Goal: Register for event/course

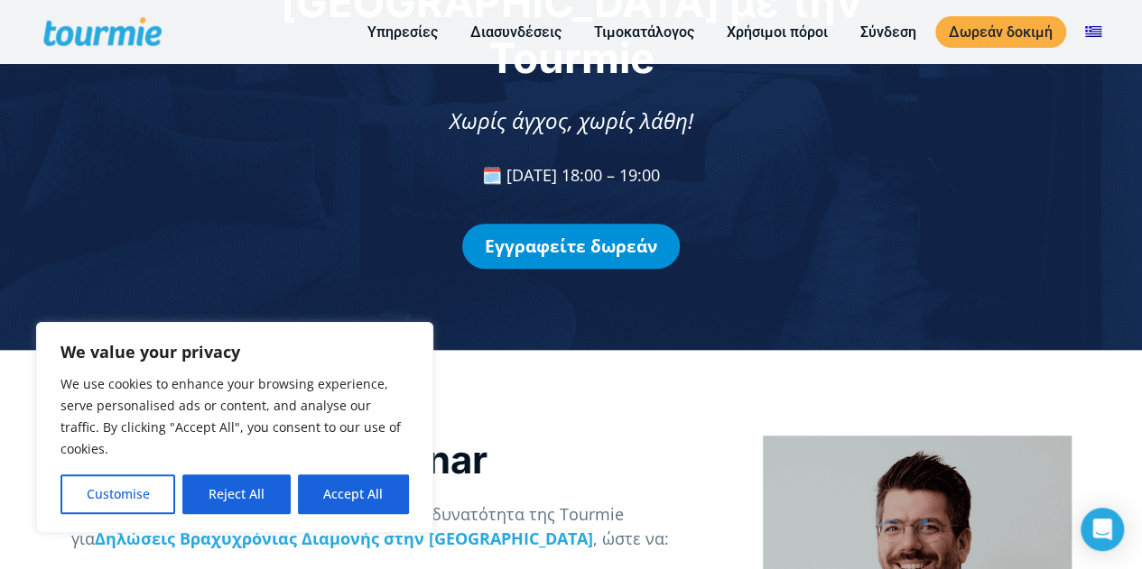
click at [623, 224] on link "Εγγραφείτε δωρεάν" at bounding box center [570, 246] width 217 height 45
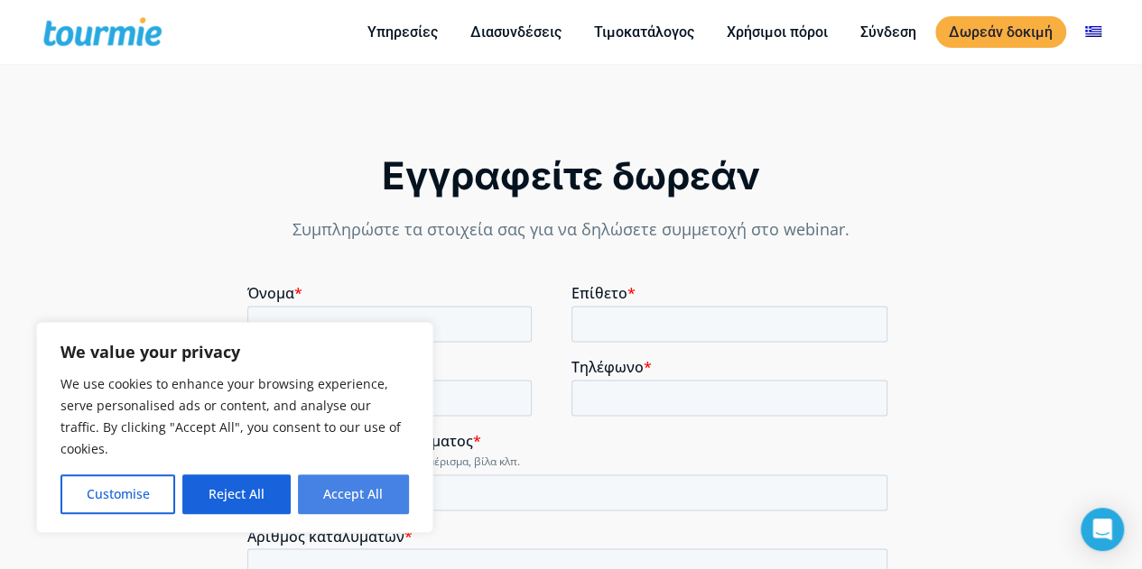
scroll to position [1224, 0]
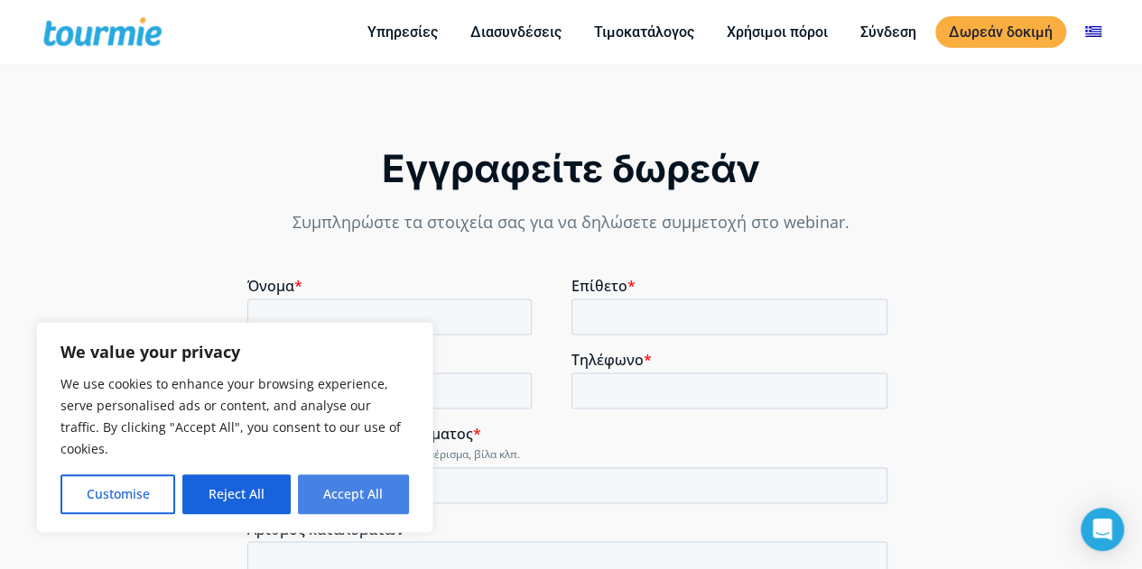
click at [336, 492] on button "Accept All" at bounding box center [353, 495] width 111 height 40
checkbox input "true"
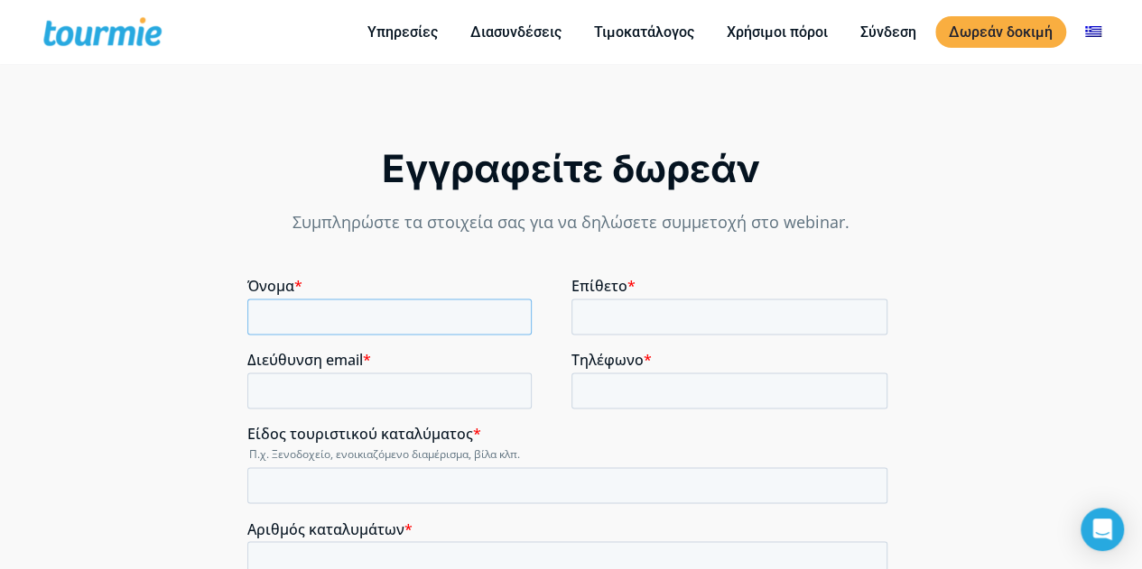
click at [342, 325] on input "Όνομα *" at bounding box center [389, 317] width 284 height 36
click at [422, 309] on input "Όνομα *" at bounding box center [389, 317] width 284 height 36
type input "ΓΕΩΡΓΙΑ"
click at [617, 309] on input "Επίθετο *" at bounding box center [729, 317] width 317 height 36
type input "ΒΕΝΙΖΕΛΟΥ"
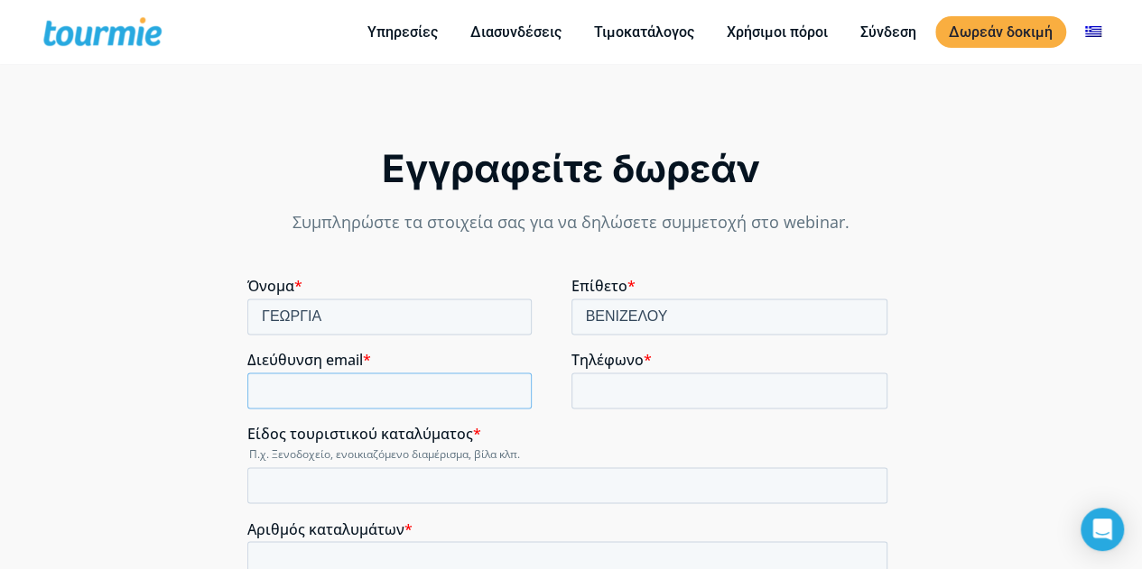
click at [439, 390] on input "Διεύθυνση email *" at bounding box center [389, 391] width 284 height 36
type input "venizelou.georgia@gmail.com"
click at [641, 384] on input "Τηλέφωνο *" at bounding box center [729, 391] width 317 height 36
type input "+306949915350"
click at [540, 501] on input "Είδος τουριστικού καταλύματος *" at bounding box center [567, 485] width 640 height 36
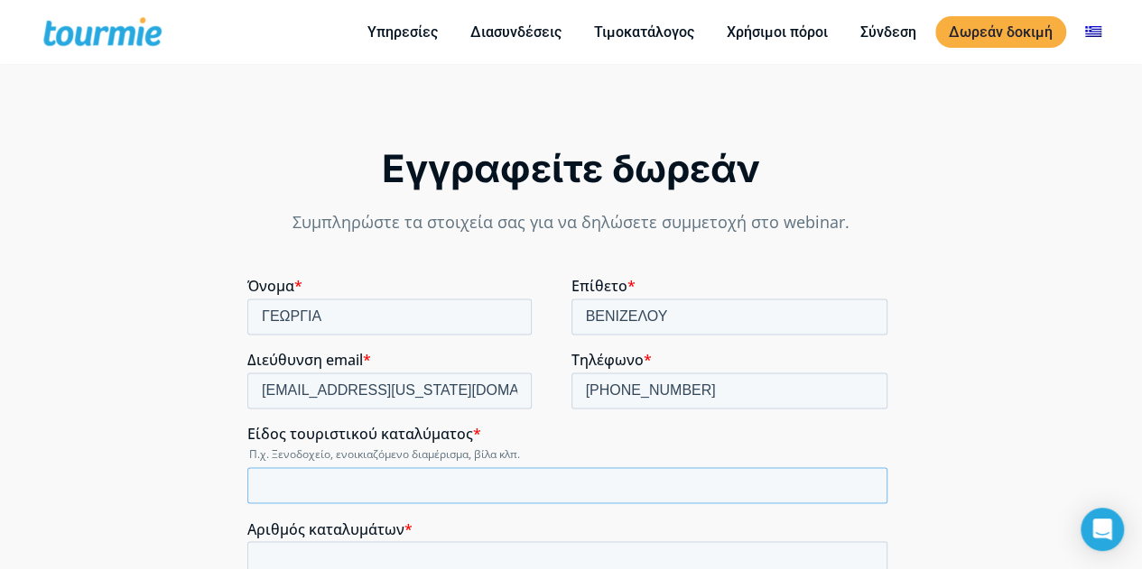
type input "D"
type input "δ"
type input "Διαμέρισμα"
click at [508, 567] on input "Αριθμός καταλυμάτων *" at bounding box center [567, 559] width 640 height 36
click at [865, 552] on input "1" at bounding box center [567, 559] width 640 height 36
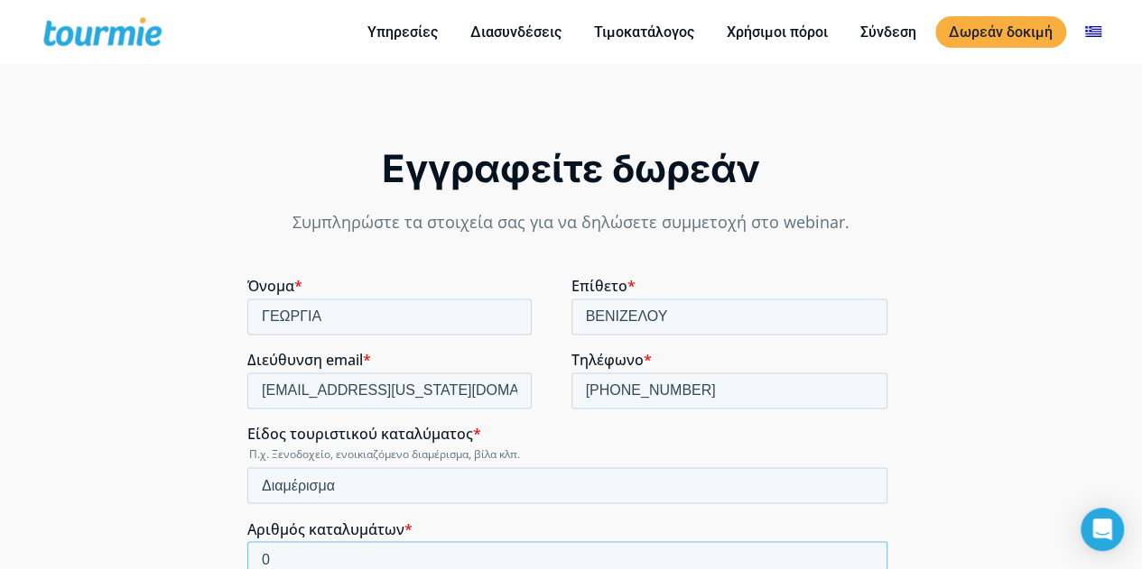
click at [865, 564] on input "0" at bounding box center [567, 559] width 640 height 36
click at [865, 564] on input "-1" at bounding box center [567, 559] width 640 height 36
click at [865, 564] on input "-2" at bounding box center [567, 559] width 640 height 36
click at [865, 557] on input "-1" at bounding box center [567, 559] width 640 height 36
click at [865, 557] on input "0" at bounding box center [567, 559] width 640 height 36
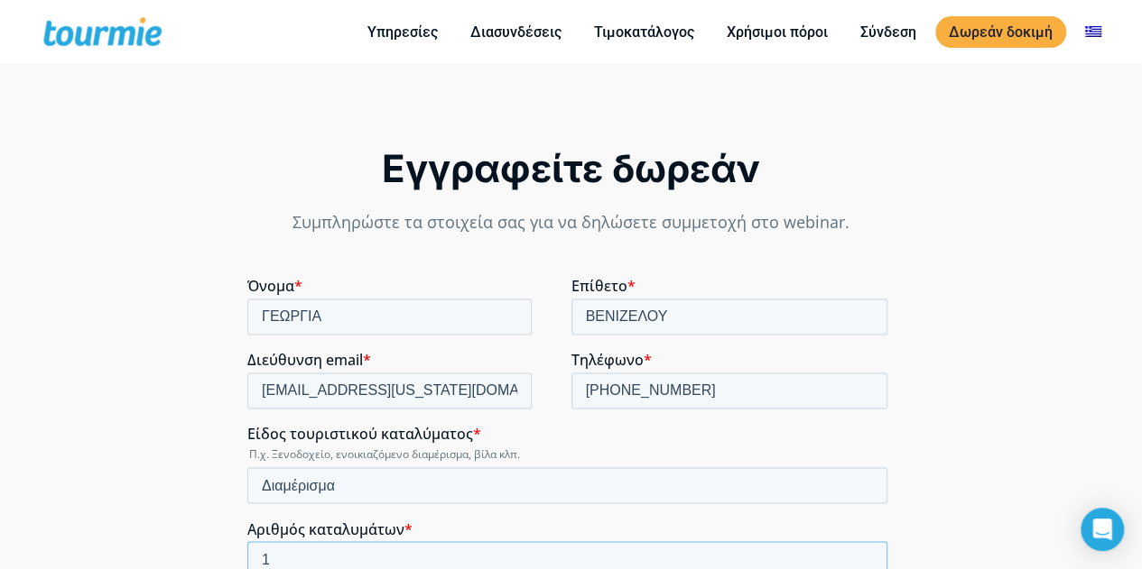
click at [865, 556] on input "1" at bounding box center [567, 559] width 640 height 36
click at [865, 556] on input "2" at bounding box center [567, 559] width 640 height 36
type input "3"
click at [865, 556] on input "3" at bounding box center [567, 559] width 640 height 36
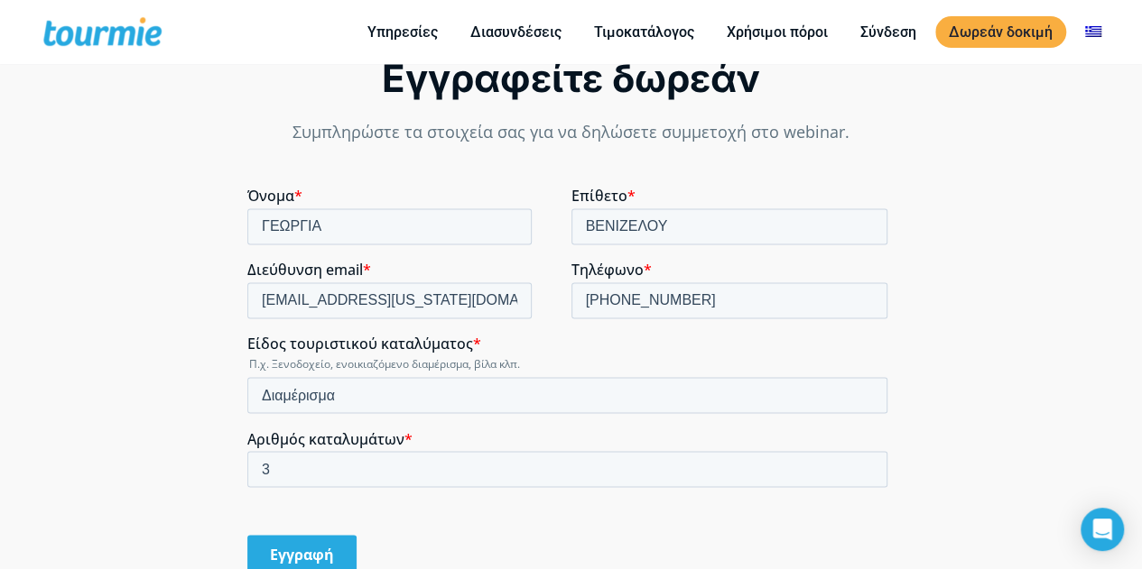
click at [330, 560] on input "Εγγραφή" at bounding box center [301, 554] width 109 height 38
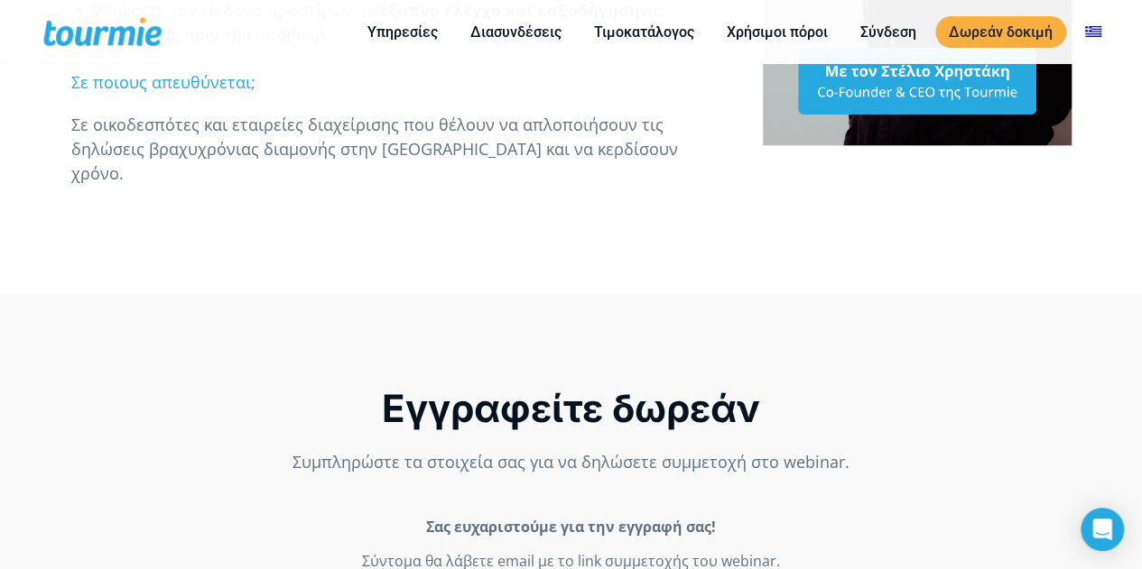
scroll to position [958, 0]
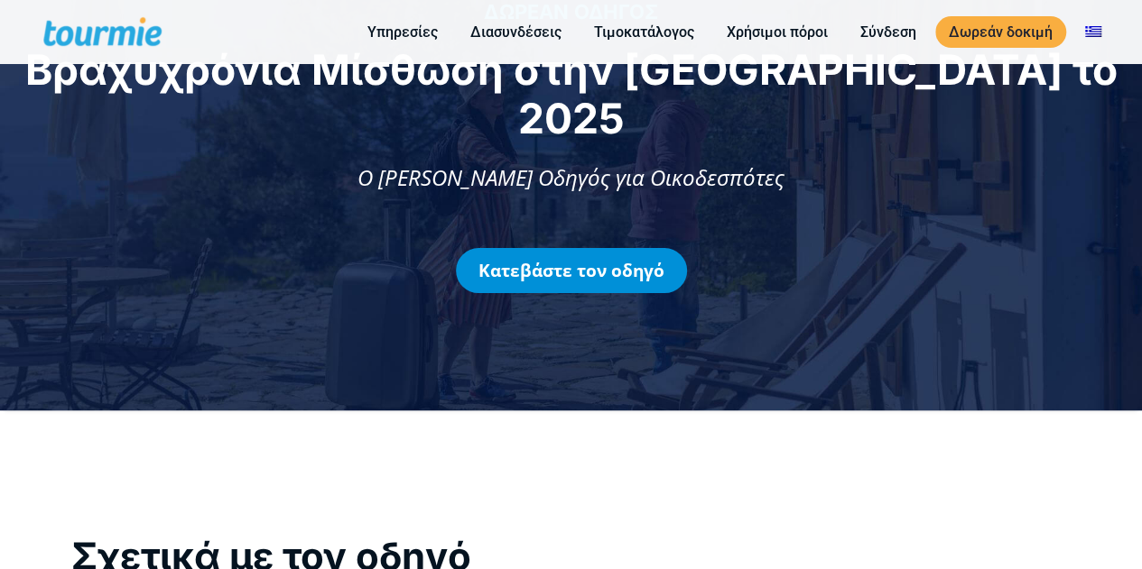
click at [612, 248] on link "Κατεβάστε τον οδηγό" at bounding box center [571, 270] width 231 height 45
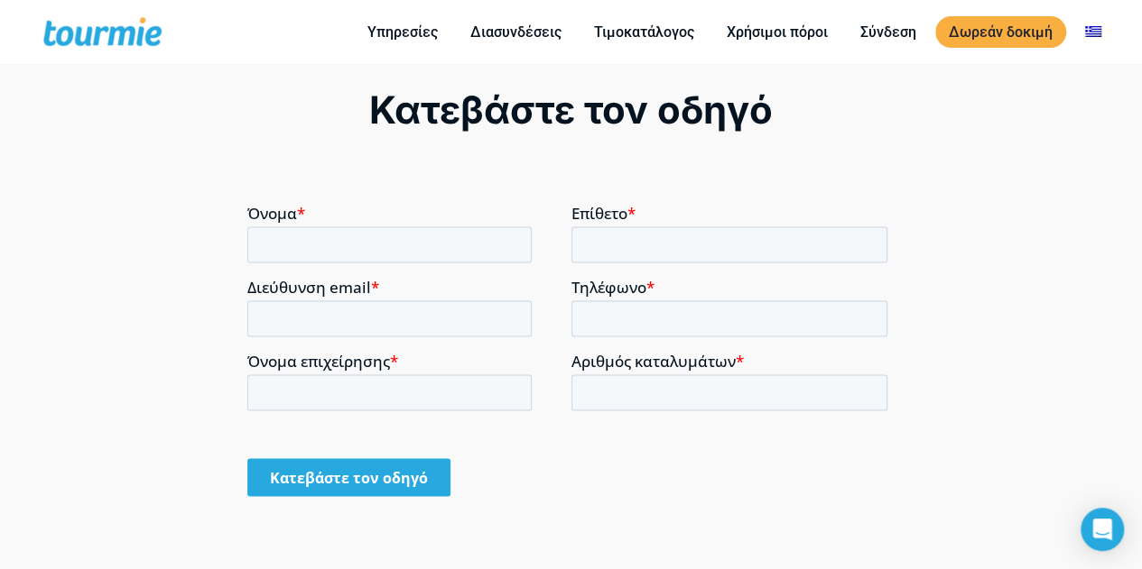
scroll to position [1231, 0]
